Goal: Task Accomplishment & Management: Use online tool/utility

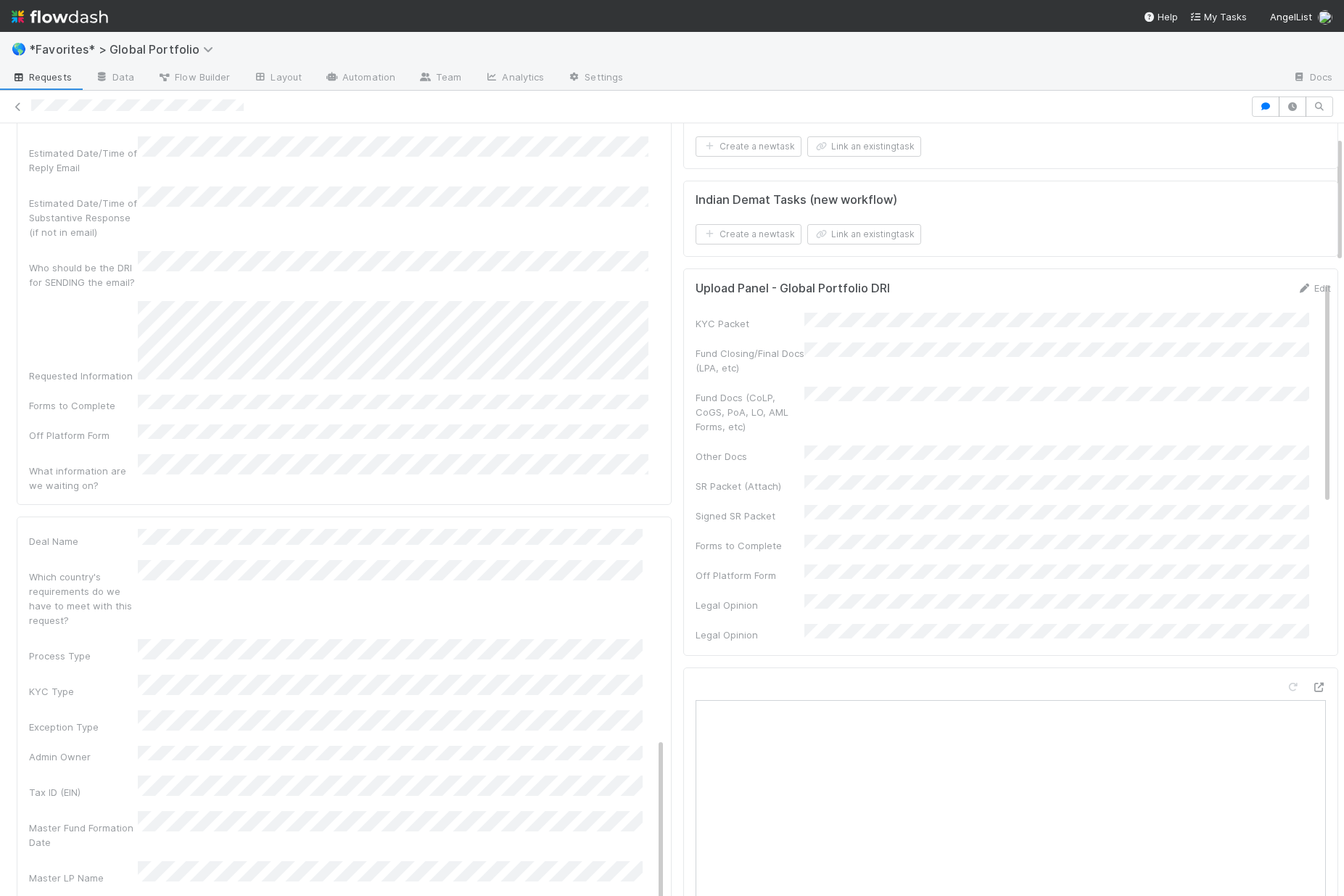
scroll to position [82, 0]
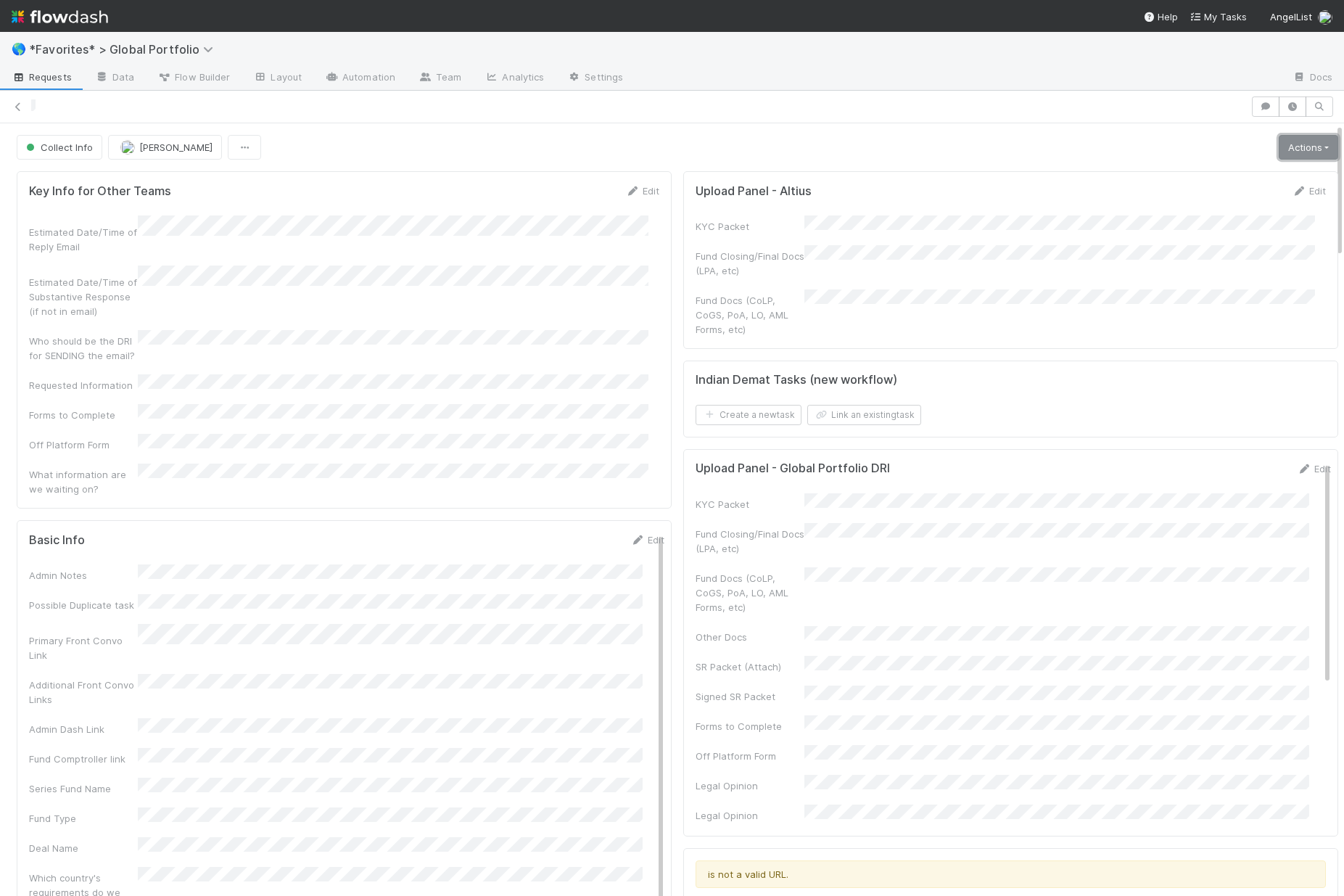
click at [1304, 144] on link "Actions" at bounding box center [1308, 147] width 59 height 25
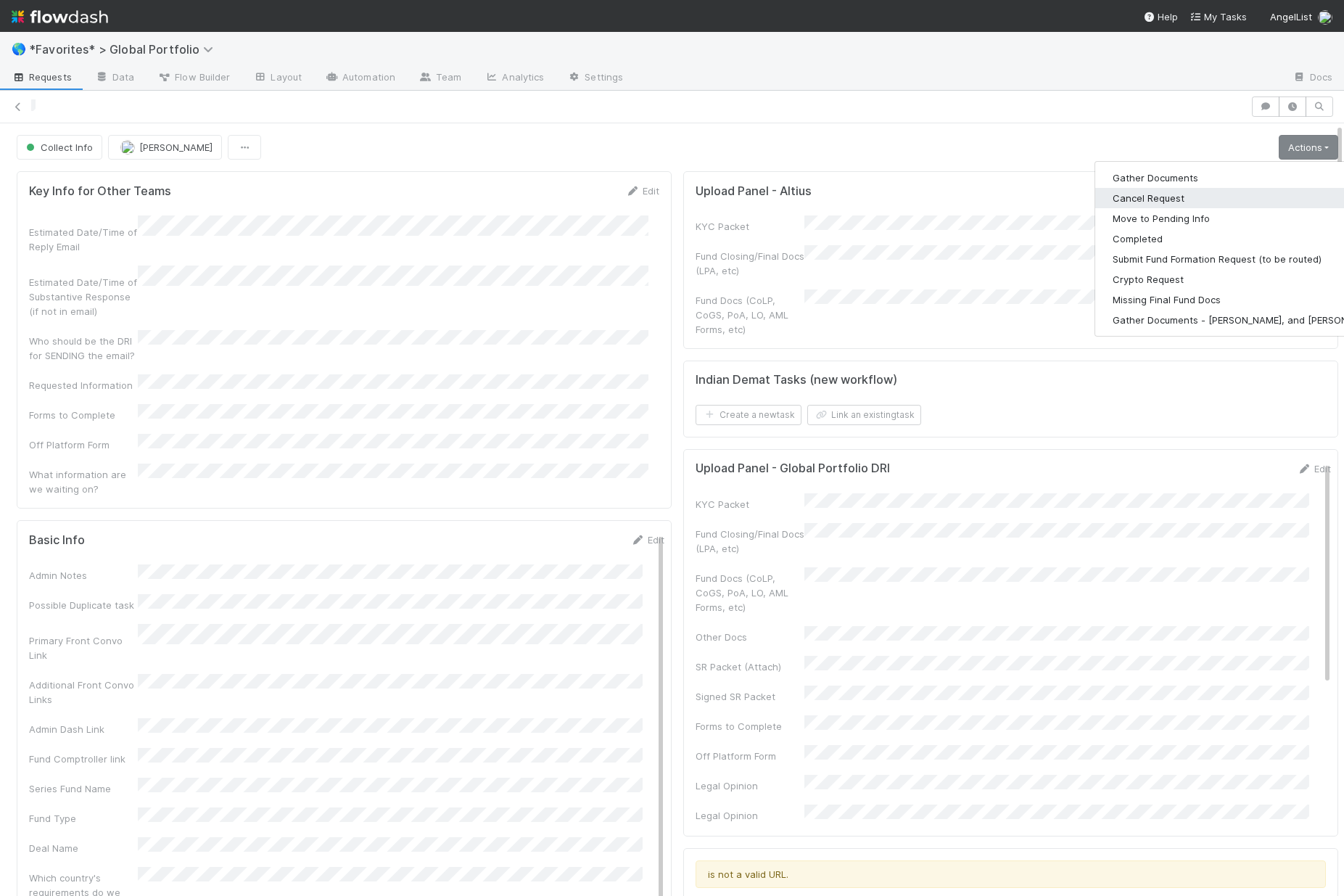
click at [1114, 195] on button "Cancel Request" at bounding box center [1247, 198] width 303 height 21
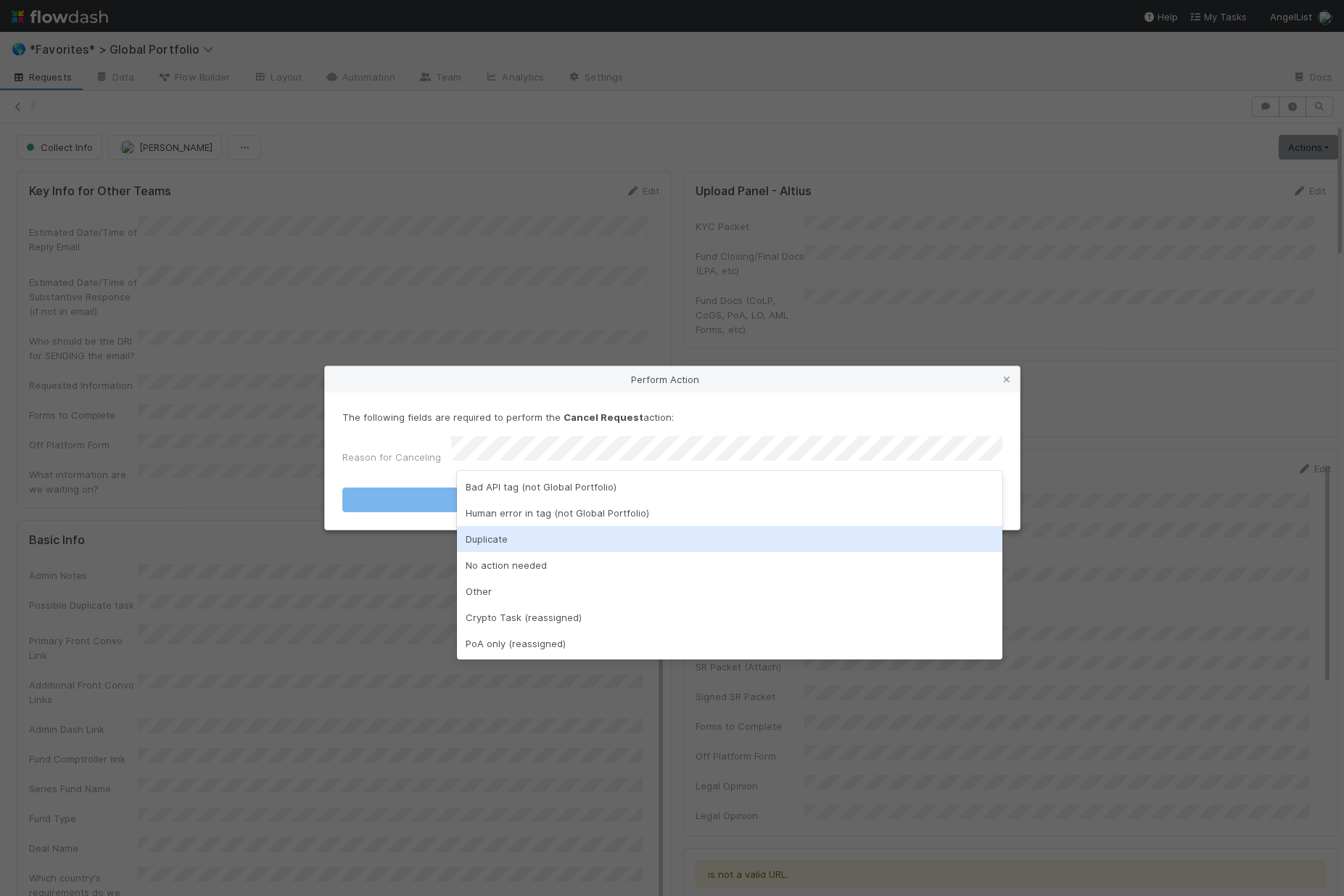
click at [488, 545] on div "Duplicate" at bounding box center [730, 539] width 545 height 26
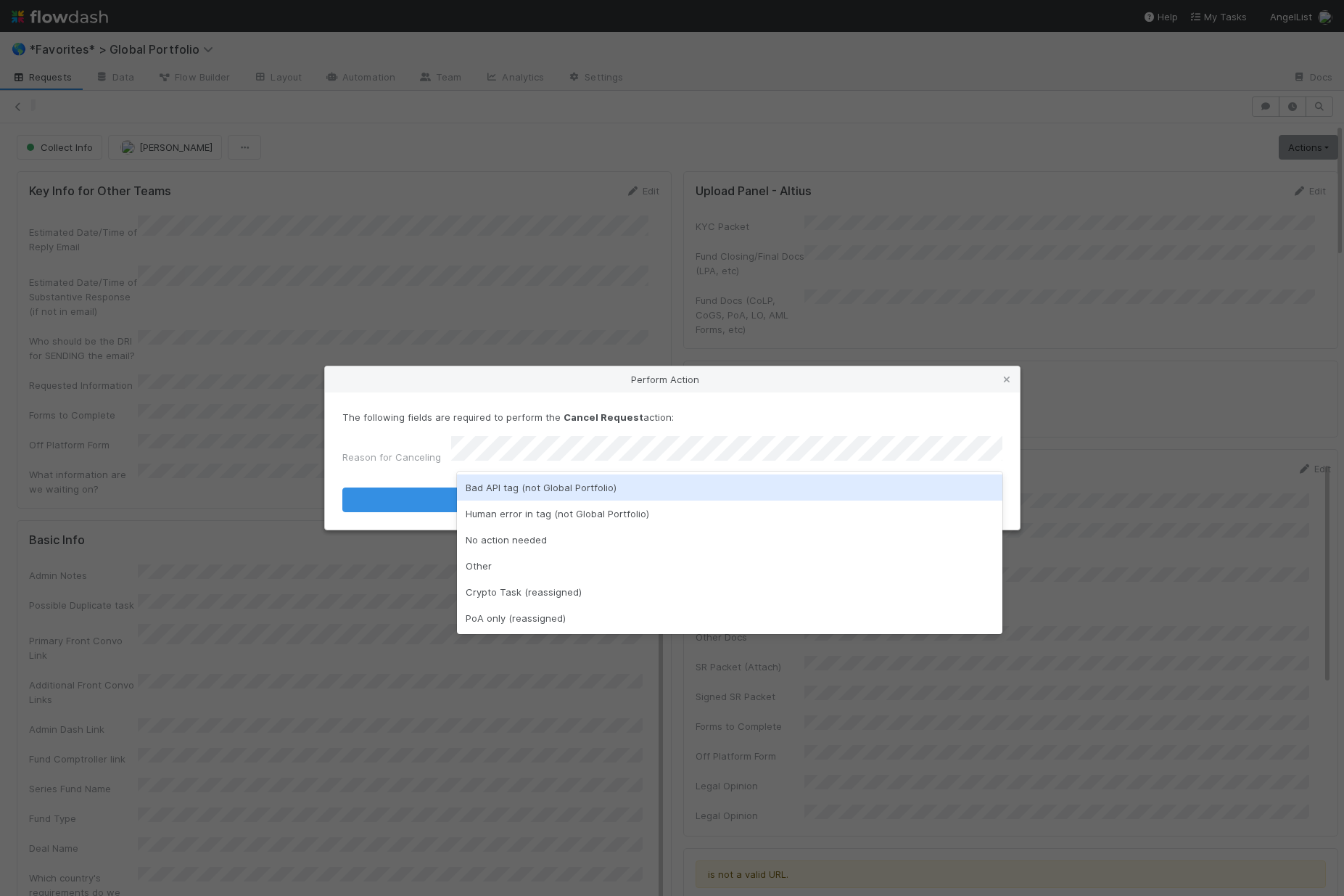
click at [559, 492] on div "Bad API tag (not Global Portfolio)" at bounding box center [730, 487] width 545 height 26
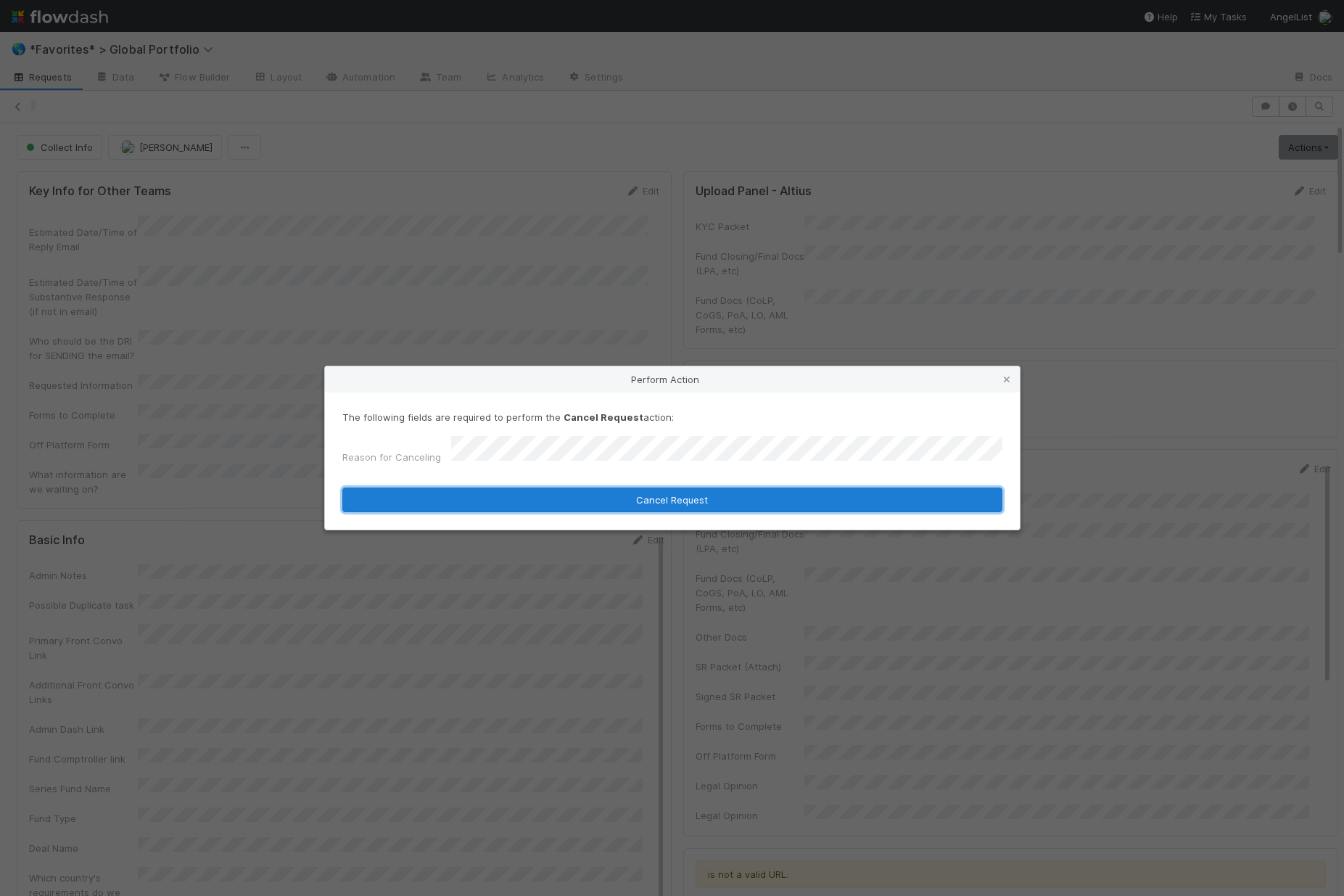
click at [636, 492] on button "Cancel Request" at bounding box center [672, 500] width 660 height 25
